Goal: Information Seeking & Learning: Compare options

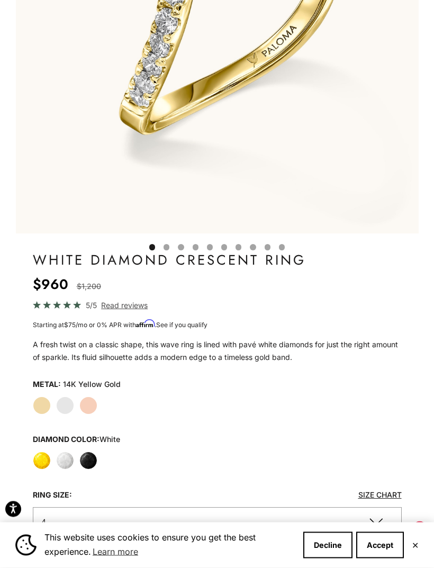
scroll to position [340, 0]
click at [61, 405] on label "White Gold" at bounding box center [65, 406] width 18 height 18
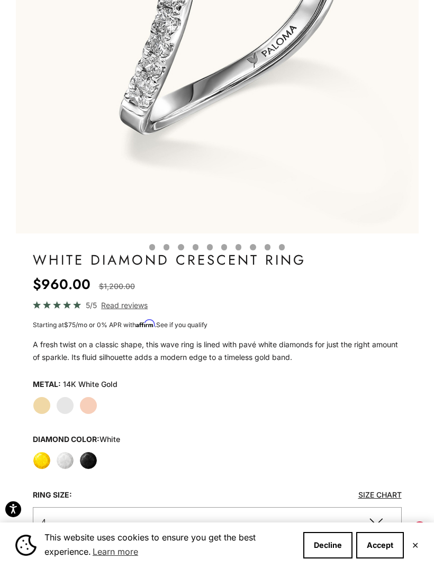
click at [43, 452] on label "Yellow" at bounding box center [42, 461] width 18 height 18
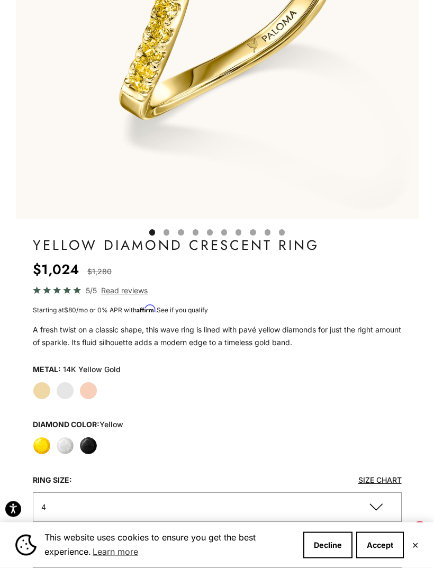
scroll to position [355, 0]
click at [68, 396] on label "White Gold" at bounding box center [65, 391] width 18 height 18
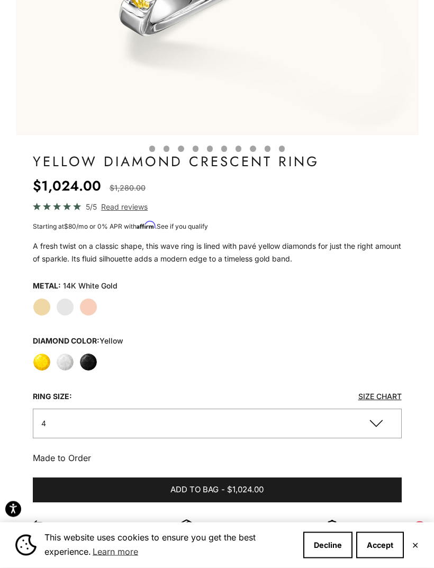
scroll to position [439, 0]
click at [63, 361] on label "White" at bounding box center [65, 362] width 18 height 18
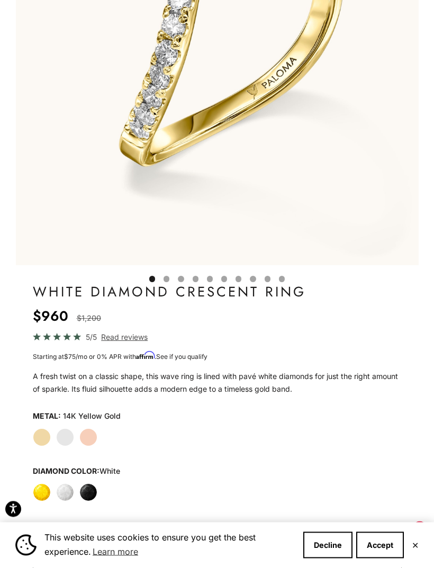
scroll to position [310, 0]
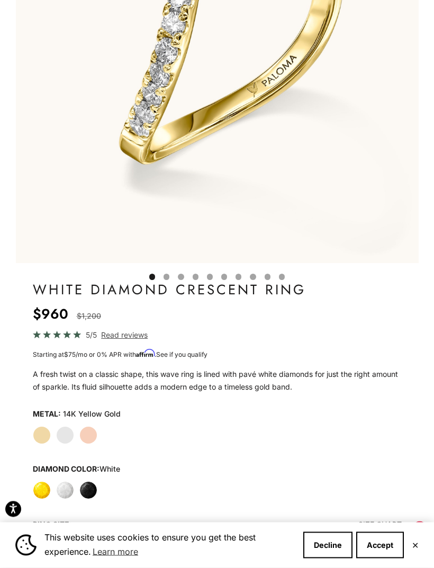
click at [70, 427] on div "Yellow Gold White Gold Rose Gold" at bounding box center [217, 436] width 369 height 18
click at [63, 436] on label "White Gold" at bounding box center [65, 435] width 18 height 18
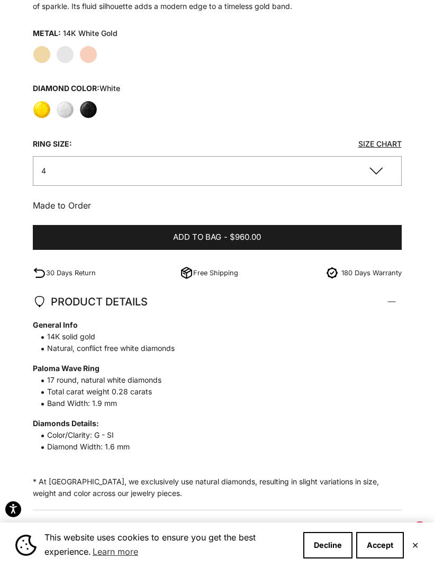
scroll to position [609, 0]
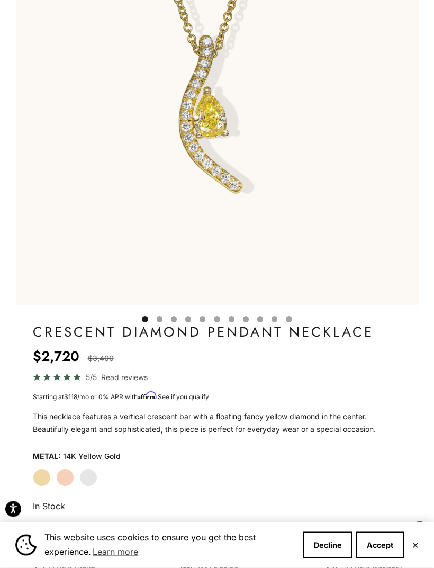
scroll to position [269, 0]
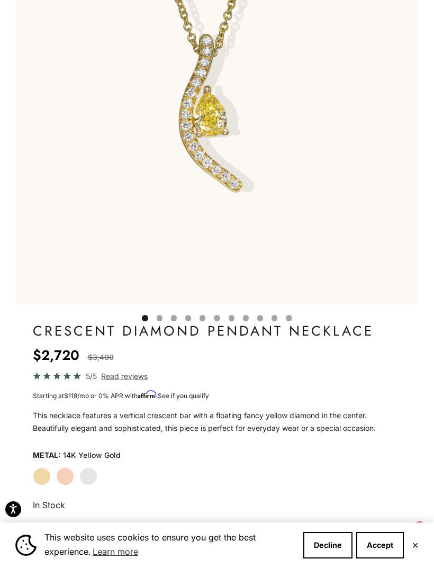
click at [86, 470] on label "White Gold" at bounding box center [88, 477] width 18 height 18
